Goal: Task Accomplishment & Management: Manage account settings

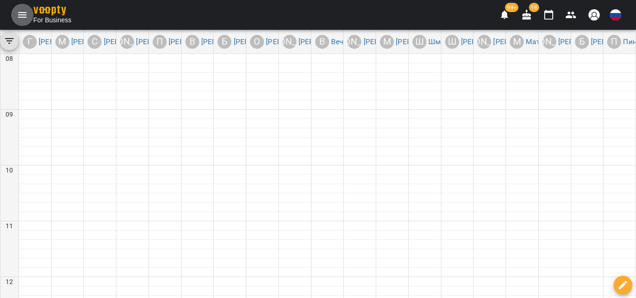
click at [25, 14] on icon "Menu" at bounding box center [22, 14] width 11 height 11
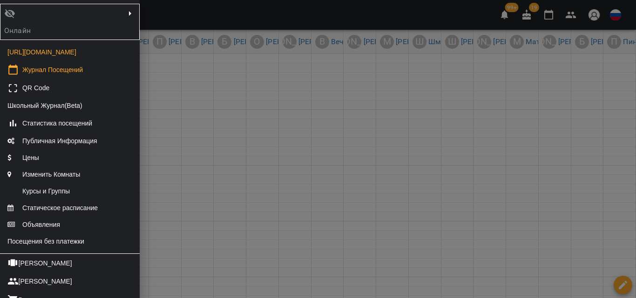
click at [30, 25] on p "Онлайн" at bounding box center [21, 30] width 34 height 11
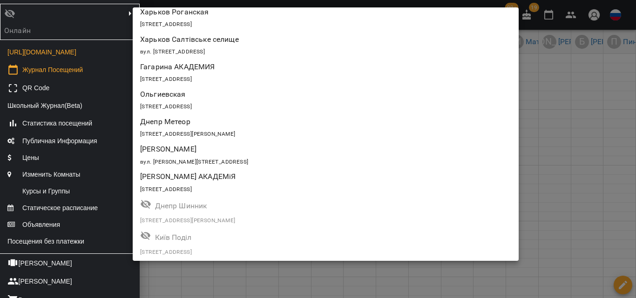
scroll to position [1059, 0]
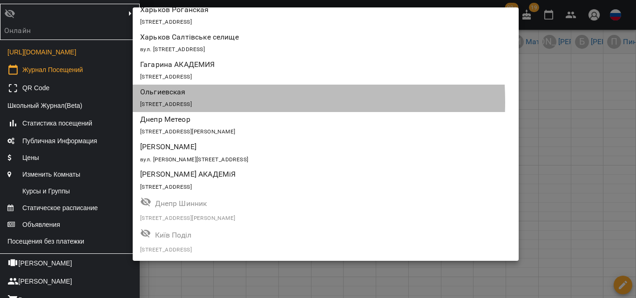
click at [192, 101] on span "[STREET_ADDRESS]" at bounding box center [166, 104] width 52 height 7
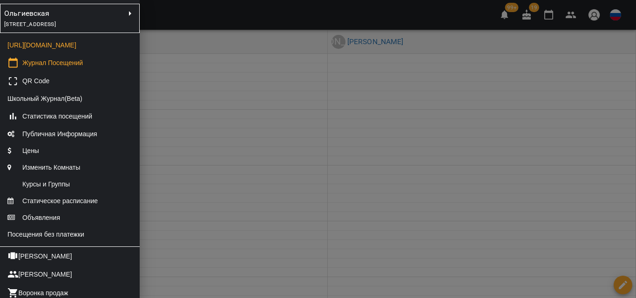
click at [201, 101] on div at bounding box center [318, 149] width 636 height 298
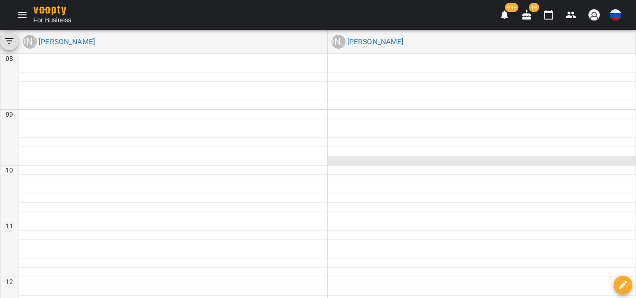
scroll to position [476, 0]
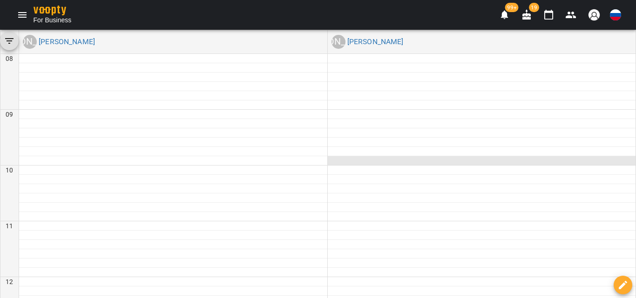
scroll to position [466, 0]
